Goal: Task Accomplishment & Management: Complete application form

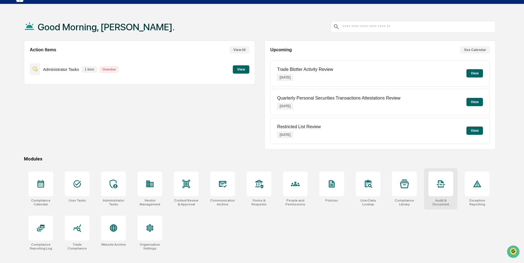
scroll to position [26, 0]
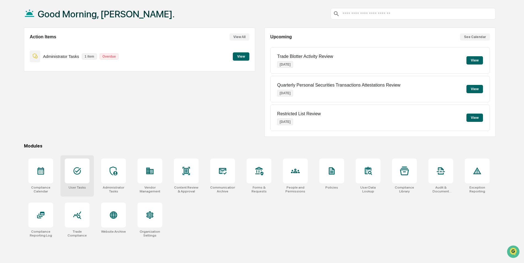
click at [72, 173] on div at bounding box center [77, 170] width 25 height 25
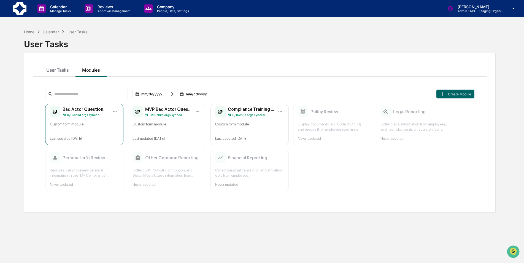
click at [90, 128] on div "Custom form module" at bounding box center [84, 126] width 69 height 10
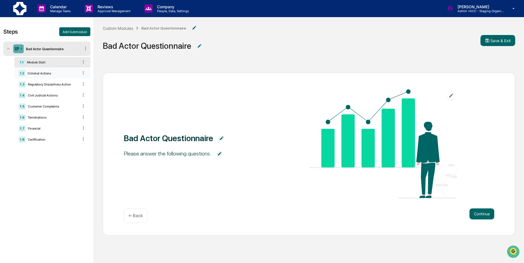
click at [45, 69] on div "1.2 Criminal Actions" at bounding box center [52, 73] width 76 height 10
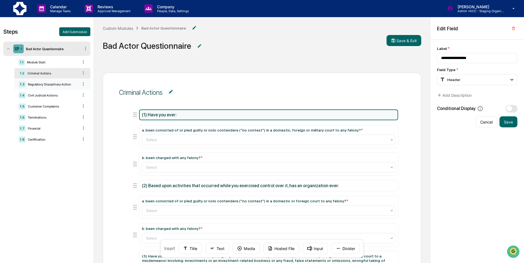
click at [41, 85] on div "Regulatory Disciplinary Action" at bounding box center [52, 84] width 53 height 4
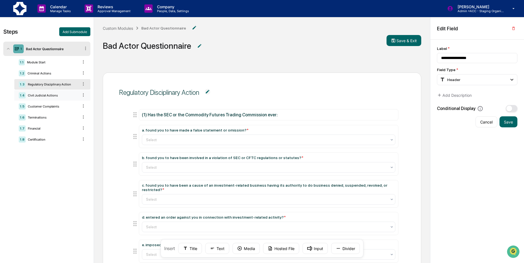
click at [32, 93] on div "Civil Judicial Actions" at bounding box center [52, 95] width 53 height 4
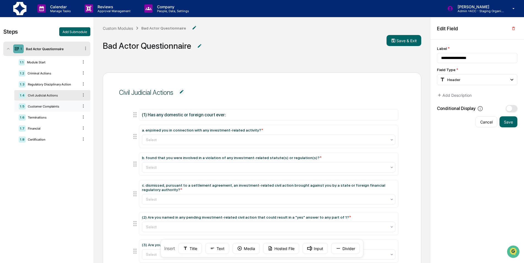
click at [52, 104] on div "1.5 Customer Complaints" at bounding box center [52, 106] width 76 height 10
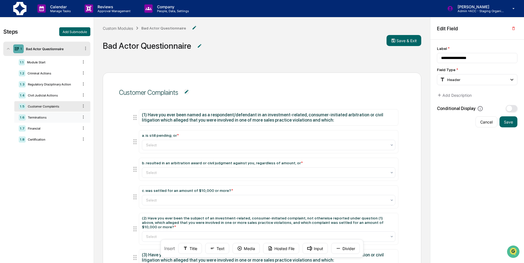
click at [52, 119] on div "Terminations" at bounding box center [52, 117] width 53 height 4
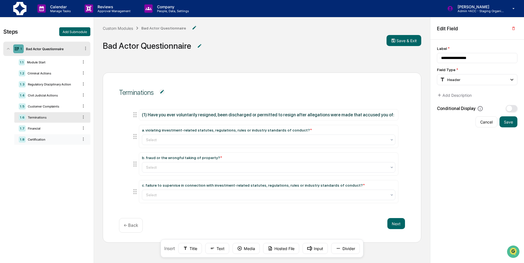
click at [32, 134] on div "1.8 Certification" at bounding box center [52, 139] width 76 height 10
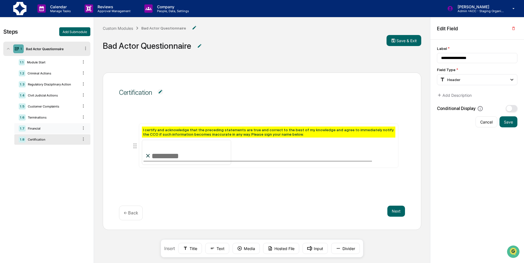
click at [34, 128] on div "Financial" at bounding box center [52, 128] width 53 height 4
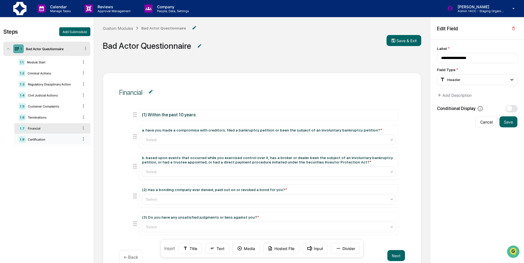
click at [34, 137] on div "1.8 Certification" at bounding box center [52, 139] width 76 height 10
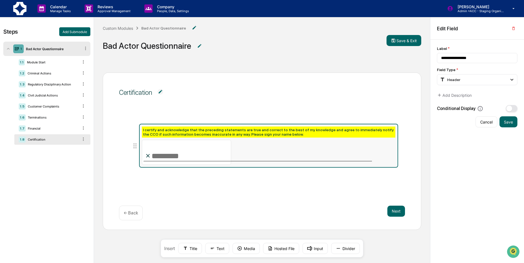
click at [224, 129] on div "I certify and acknowledge that the preceding statements are true and correct to…" at bounding box center [268, 131] width 253 height 11
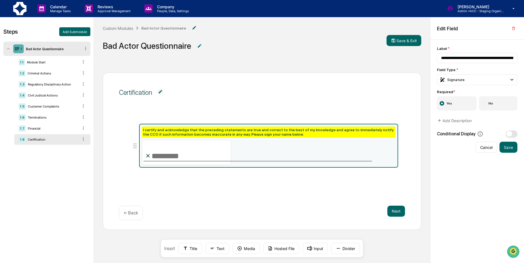
click at [286, 206] on div "Next ← Back" at bounding box center [262, 212] width 286 height 15
click at [471, 81] on div "Signature" at bounding box center [477, 79] width 80 height 11
click at [428, 74] on div "Certification I certify and acknowledge that the preceding statements are true …" at bounding box center [262, 182] width 336 height 236
click at [466, 78] on div "Signature" at bounding box center [477, 79] width 80 height 11
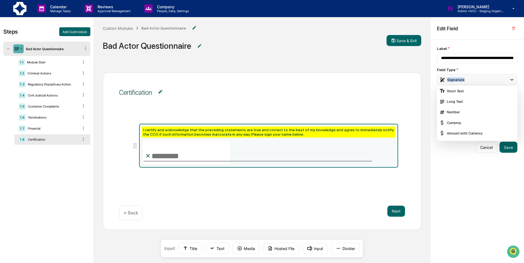
click at [466, 78] on div "Signature" at bounding box center [477, 79] width 80 height 11
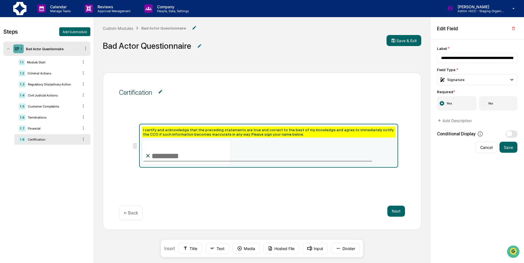
drag, startPoint x: 466, startPoint y: 78, endPoint x: 422, endPoint y: 84, distance: 44.6
click at [418, 85] on div "Certification I certify and acknowledge that the preceding statements are true …" at bounding box center [262, 150] width 318 height 157
click at [393, 134] on div "I certify and acknowledge that the preceding statements are true and correct to…" at bounding box center [268, 131] width 253 height 11
click at [461, 82] on div "Signature" at bounding box center [451, 80] width 25 height 6
click at [275, 134] on div "I certify and acknowledge that the preceding statements are true and correct to…" at bounding box center [268, 131] width 253 height 11
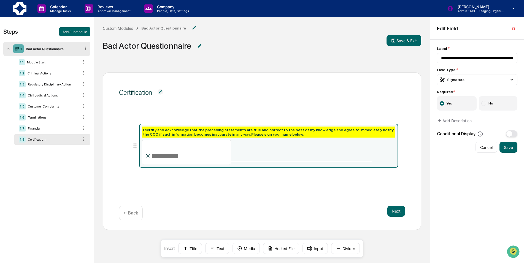
click at [275, 134] on div "I certify and acknowledge that the preceding statements are true and correct to…" at bounding box center [268, 131] width 253 height 11
click at [275, 132] on div "I certify and acknowledge that the preceding statements are true and correct to…" at bounding box center [268, 131] width 253 height 11
click at [470, 59] on input "**********" at bounding box center [477, 58] width 80 height 10
drag, startPoint x: 479, startPoint y: 58, endPoint x: 527, endPoint y: 51, distance: 49.3
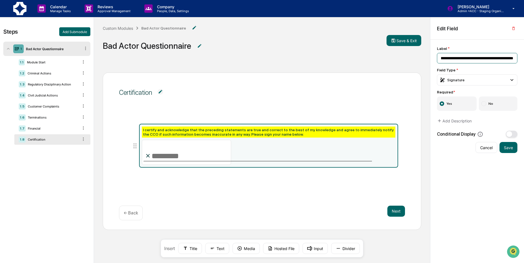
click at [523, 51] on html "**********" at bounding box center [262, 131] width 524 height 263
click at [454, 56] on input "**********" at bounding box center [477, 58] width 80 height 10
drag, startPoint x: 460, startPoint y: 59, endPoint x: 527, endPoint y: 56, distance: 67.2
click at [523, 56] on html "**********" at bounding box center [262, 131] width 524 height 263
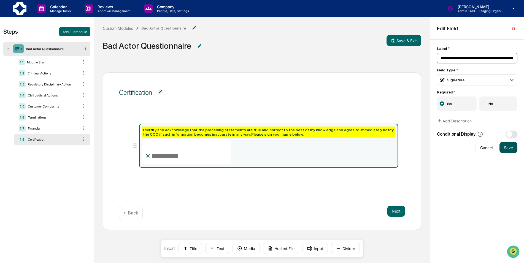
type input "**********"
click at [507, 150] on button "Save" at bounding box center [508, 147] width 18 height 11
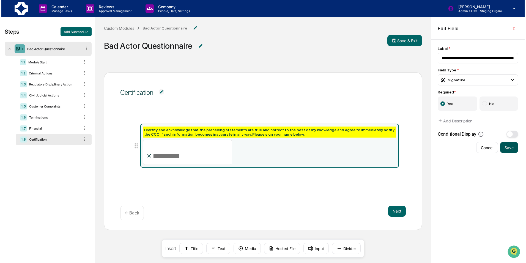
scroll to position [0, 0]
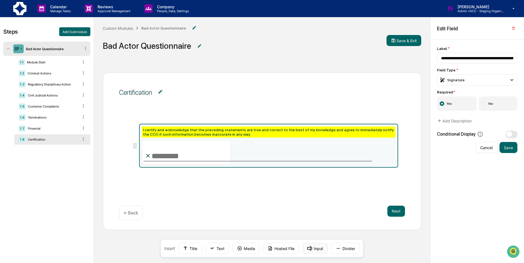
click at [319, 249] on button "Input" at bounding box center [314, 248] width 25 height 11
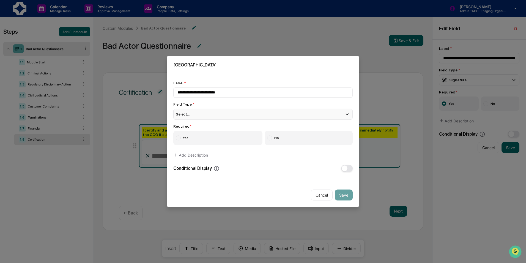
type input "**********"
click at [219, 116] on div "Select..." at bounding box center [263, 113] width 180 height 11
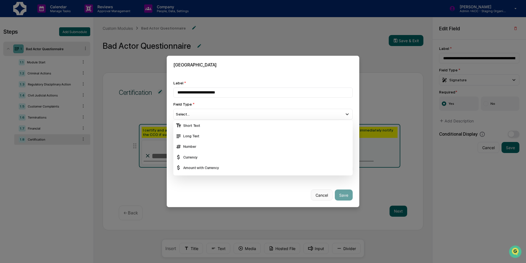
click at [321, 194] on button "Cancel" at bounding box center [322, 194] width 22 height 11
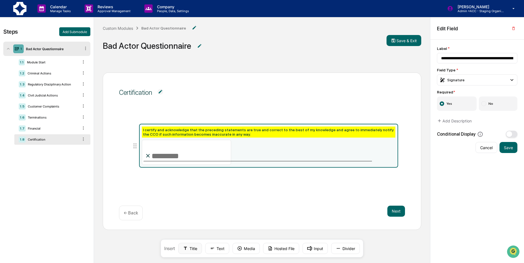
click at [194, 249] on button "Title" at bounding box center [190, 248] width 24 height 11
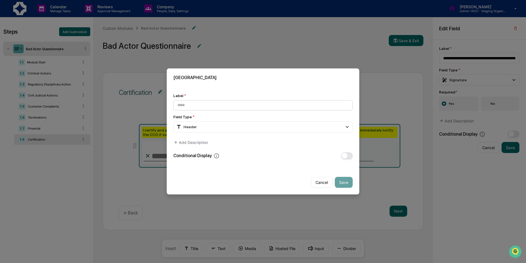
click at [221, 107] on input at bounding box center [263, 105] width 180 height 10
type input "**********"
click at [341, 178] on button "Save" at bounding box center [344, 182] width 18 height 11
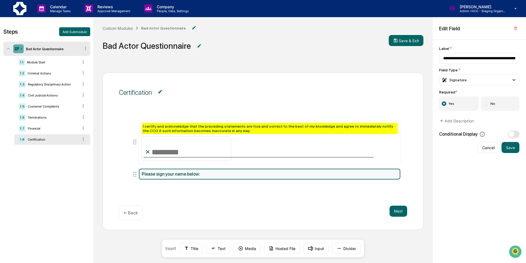
type input "**********"
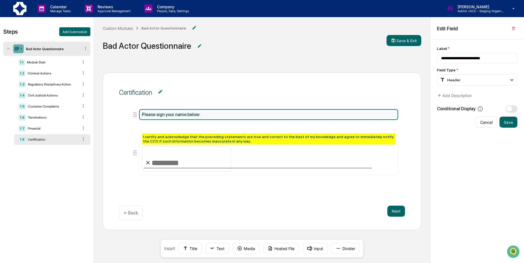
drag, startPoint x: 135, startPoint y: 175, endPoint x: 146, endPoint y: 114, distance: 61.3
click at [146, 114] on li "Please sign your name below:" at bounding box center [264, 114] width 267 height 11
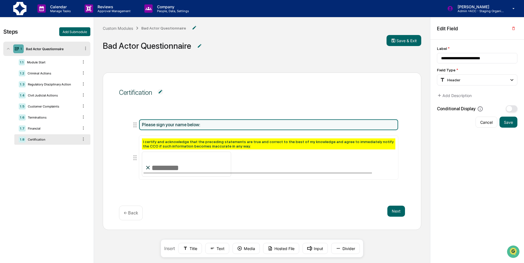
click at [196, 198] on div "Certification Please sign your name below: I certify and acknowledge that the p…" at bounding box center [262, 150] width 318 height 157
click at [511, 120] on button "Save" at bounding box center [508, 121] width 18 height 11
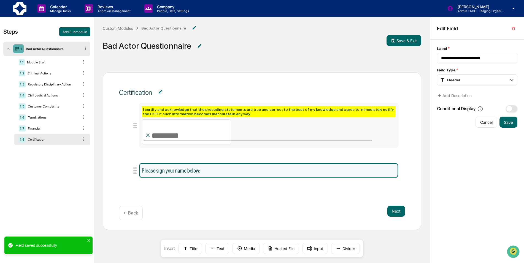
drag, startPoint x: 134, startPoint y: 176, endPoint x: 146, endPoint y: 127, distance: 50.2
click at [146, 127] on li "I certify and acknowledge that the preceding statements are true and correct to…" at bounding box center [264, 125] width 267 height 44
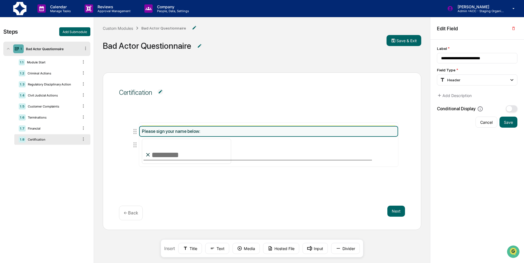
drag, startPoint x: 136, startPoint y: 175, endPoint x: 144, endPoint y: 119, distance: 55.9
click at [144, 126] on li "Please sign your name below:" at bounding box center [264, 131] width 267 height 11
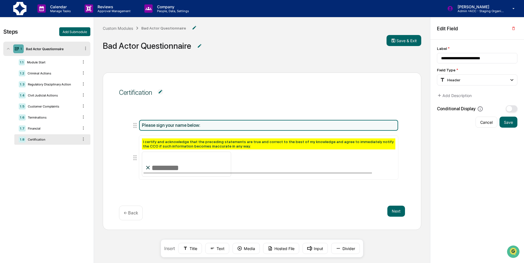
click at [160, 123] on div "Please sign your name below:" at bounding box center [268, 125] width 253 height 5
drag, startPoint x: 307, startPoint y: 126, endPoint x: 254, endPoint y: 198, distance: 89.0
click at [254, 198] on div "Certification Please sign your name below: I certify and acknowledge that the p…" at bounding box center [262, 150] width 318 height 157
drag, startPoint x: 244, startPoint y: 124, endPoint x: 202, endPoint y: 200, distance: 86.8
click at [202, 200] on div "Certification Please sign your name below: I certify and acknowledge that the p…" at bounding box center [262, 150] width 318 height 157
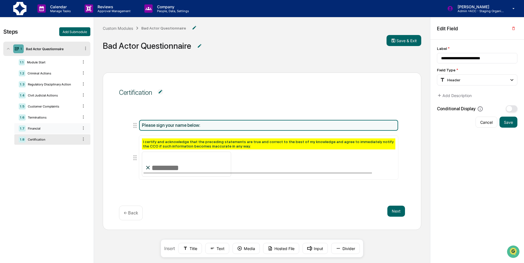
click at [40, 129] on div "Financial" at bounding box center [52, 128] width 53 height 4
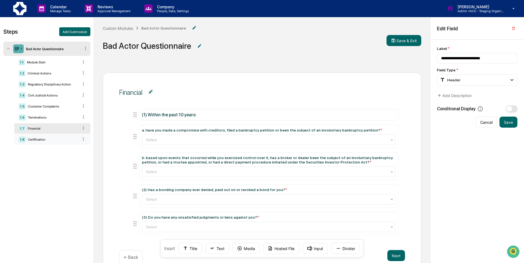
click at [42, 138] on div "Certification" at bounding box center [52, 139] width 53 height 4
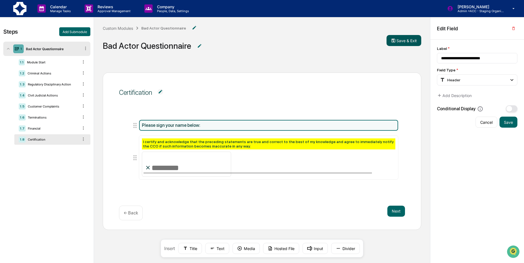
click at [409, 38] on button "Save & Exit" at bounding box center [403, 40] width 35 height 11
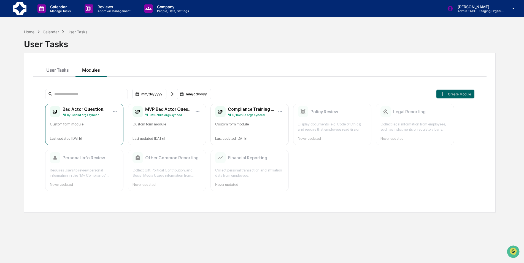
click at [88, 130] on div "Custom form module" at bounding box center [84, 126] width 69 height 10
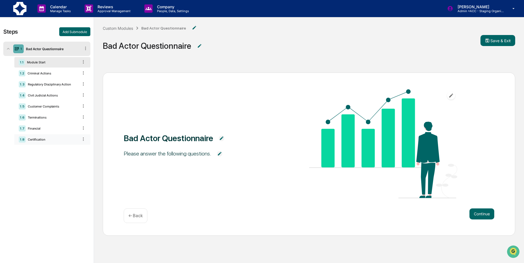
click at [37, 139] on div "Certification" at bounding box center [52, 139] width 53 height 4
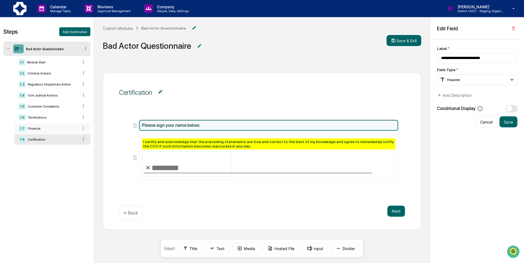
click at [32, 129] on div "Financial" at bounding box center [52, 128] width 53 height 4
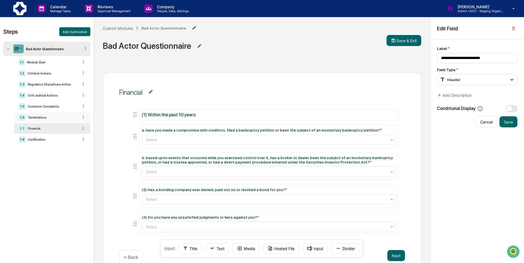
click at [37, 120] on div "1.6 Terminations" at bounding box center [52, 117] width 76 height 10
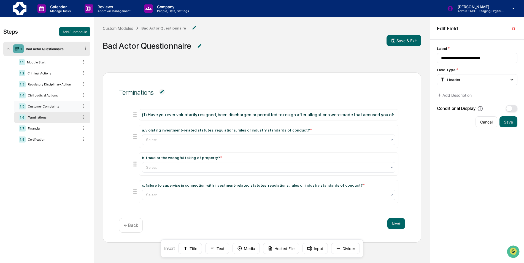
click at [39, 109] on div "1.5 Customer Complaints" at bounding box center [52, 106] width 76 height 10
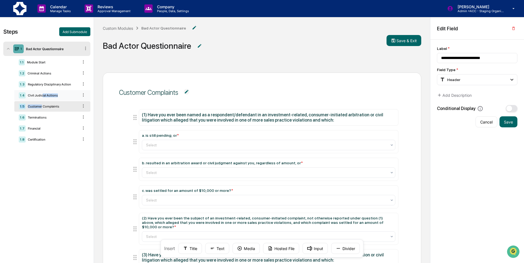
click at [42, 100] on div "1.1 Module Start 1.2 Criminal Actions 1.3 Regulatory Disciplinary Action 1.4 Ci…" at bounding box center [52, 101] width 76 height 88
drag, startPoint x: 42, startPoint y: 100, endPoint x: 31, endPoint y: 97, distance: 11.2
click at [31, 97] on div "1.4 Civil Judicial Actions" at bounding box center [52, 95] width 76 height 10
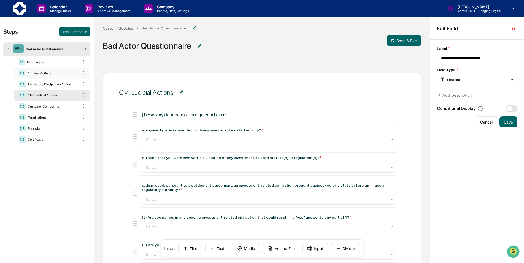
click at [44, 75] on div "1.2 Criminal Actions" at bounding box center [52, 73] width 76 height 10
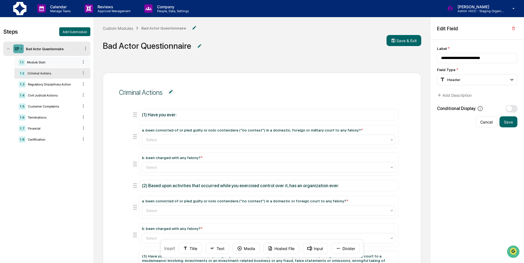
click at [47, 66] on div "1.1 Module Start" at bounding box center [52, 62] width 76 height 10
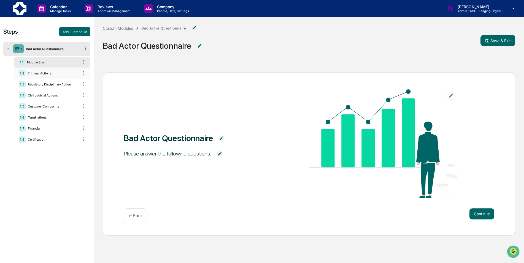
click at [36, 74] on div "Criminal Actions" at bounding box center [51, 73] width 53 height 4
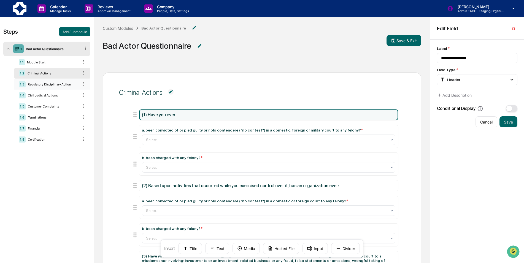
click at [36, 87] on div "1.3 Regulatory Disciplinary Action" at bounding box center [52, 84] width 76 height 10
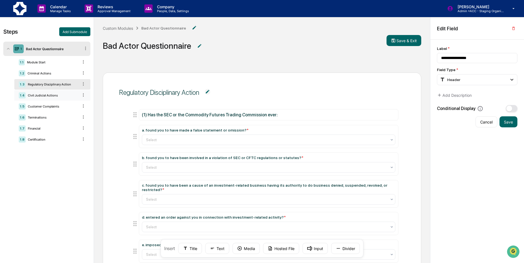
click at [47, 97] on div "1.4 Civil Judicial Actions" at bounding box center [52, 95] width 76 height 10
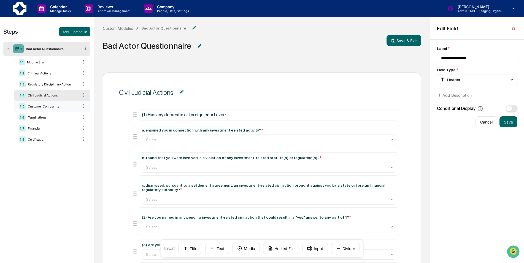
click at [41, 105] on div "Customer Complaints" at bounding box center [52, 106] width 53 height 4
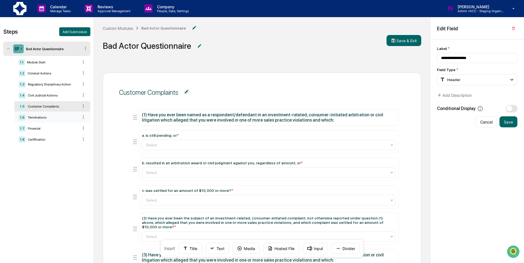
click at [52, 117] on div "Terminations" at bounding box center [52, 117] width 53 height 4
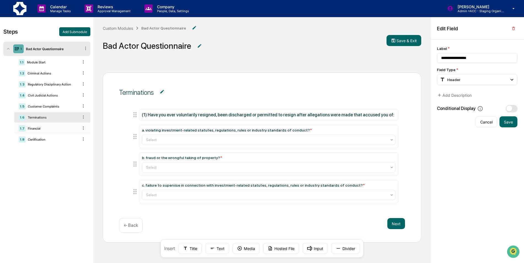
click at [37, 125] on div "1.7 Financial" at bounding box center [52, 128] width 76 height 10
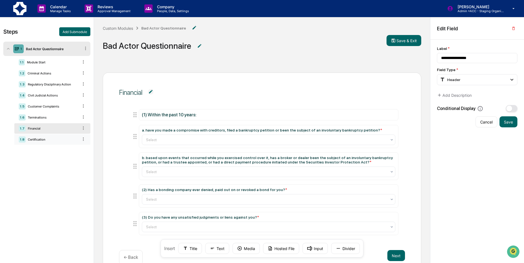
click at [48, 138] on div "Certification" at bounding box center [52, 139] width 53 height 4
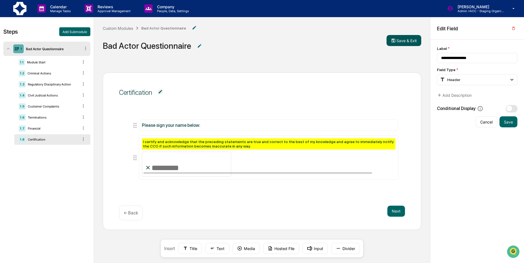
click at [411, 41] on button "Save & Exit" at bounding box center [403, 40] width 35 height 11
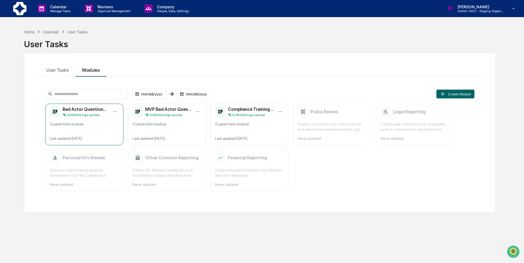
click at [86, 117] on div "Bad Actor Questionnaire 0 / 16 child orgs synced Custom form module Last update…" at bounding box center [84, 125] width 78 height 42
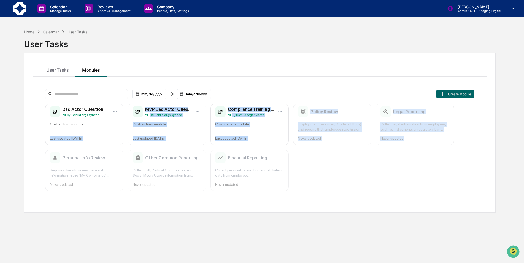
scroll to position [26, 0]
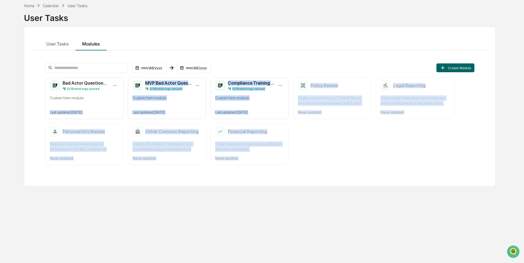
drag, startPoint x: 26, startPoint y: 140, endPoint x: 277, endPoint y: 169, distance: 252.2
click at [277, 169] on div "User Tasks Modules mm/dd/yyyy mm/dd/yyyy Create Module Bad Actor Questionnaire …" at bounding box center [259, 106] width 471 height 160
click at [349, 159] on div "Bad Actor Questionnaire 0 / 16 child orgs synced Custom form module Last update…" at bounding box center [259, 121] width 429 height 88
drag, startPoint x: 328, startPoint y: 181, endPoint x: 313, endPoint y: 186, distance: 16.2
click at [328, 180] on div "User Tasks Modules mm/dd/yyyy mm/dd/yyyy Create Module Bad Actor Questionnaire …" at bounding box center [259, 106] width 471 height 160
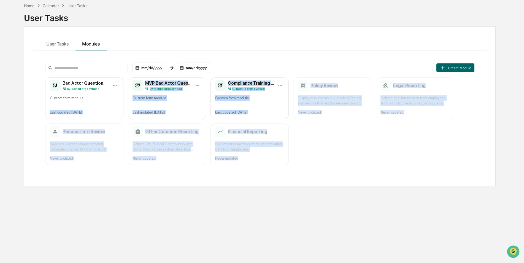
click at [271, 203] on div "Home Calendar User Tasks User Tasks User Tasks Modules mm/dd/yyyy mm/dd/yyyy Cr…" at bounding box center [260, 131] width 488 height 263
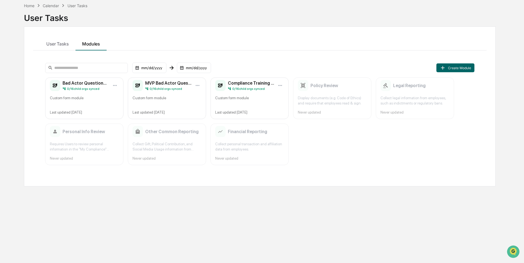
click at [240, 234] on div "Home Calendar User Tasks User Tasks User Tasks Modules mm/dd/yyyy mm/dd/yyyy Cr…" at bounding box center [260, 131] width 488 height 263
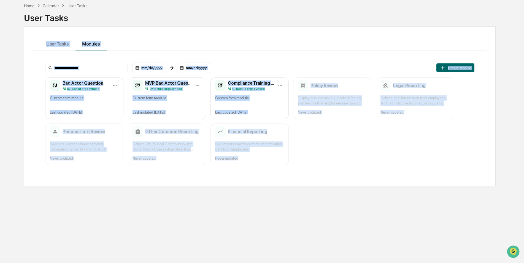
scroll to position [0, 0]
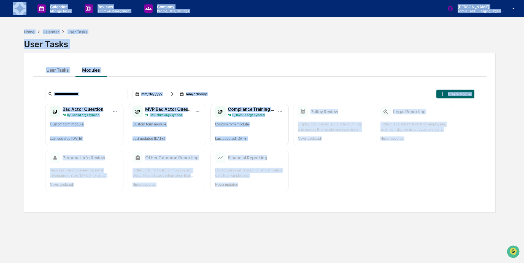
drag, startPoint x: 244, startPoint y: 232, endPoint x: 2, endPoint y: -20, distance: 349.0
click at [2, 0] on html "Calendar Manage Tasks Reviews Approval Management Company People, Data, Setting…" at bounding box center [262, 131] width 524 height 263
click at [231, 50] on div "User Tasks" at bounding box center [259, 43] width 471 height 17
click at [256, 36] on div "User Tasks" at bounding box center [259, 42] width 471 height 14
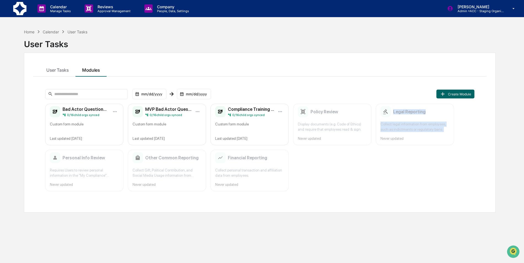
drag, startPoint x: 365, startPoint y: 226, endPoint x: 375, endPoint y: 190, distance: 36.7
click at [375, 190] on div "Home Calendar User Tasks User Tasks User Tasks Modules mm/dd/yyyy mm/dd/yyyy Cr…" at bounding box center [260, 157] width 488 height 263
click at [376, 189] on div "Bad Actor Questionnaire 0 / 16 child orgs synced Custom form module Last update…" at bounding box center [259, 148] width 429 height 88
